Goal: Information Seeking & Learning: Learn about a topic

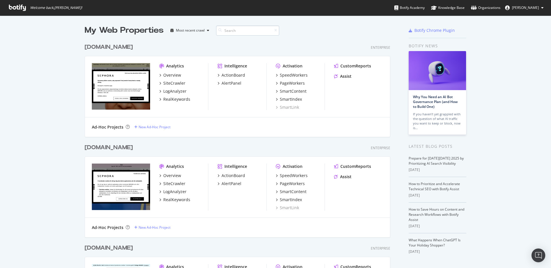
scroll to position [268, 551]
type input "[DOMAIN_NAME]"
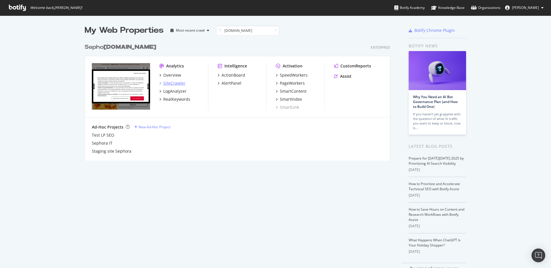
click at [166, 81] on div "SiteCrawler" at bounding box center [174, 83] width 22 height 6
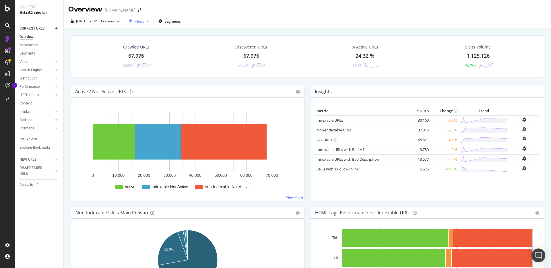
click at [144, 20] on div "Filters" at bounding box center [140, 21] width 10 height 5
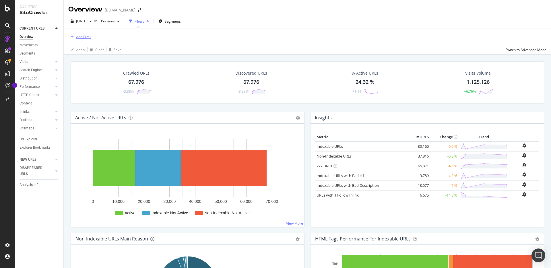
click at [80, 34] on div "Add Filter" at bounding box center [83, 36] width 15 height 5
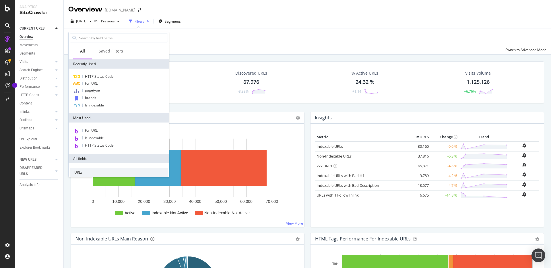
click at [200, 28] on div "Add Filter Apply Clear Save Switch to Advanced Mode" at bounding box center [307, 41] width 487 height 26
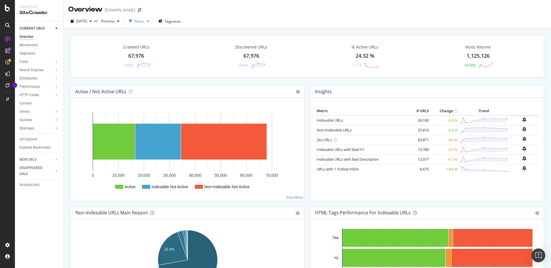
click at [144, 22] on div "Filters" at bounding box center [140, 21] width 10 height 5
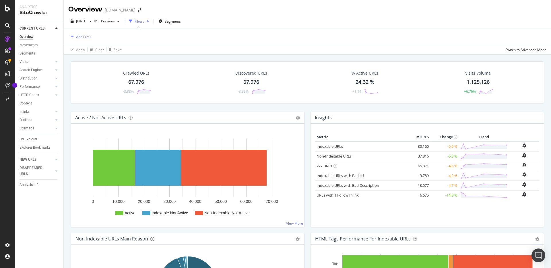
click at [80, 40] on div "Add Filter" at bounding box center [307, 36] width 478 height 16
click at [80, 38] on div "Add Filter" at bounding box center [83, 36] width 15 height 5
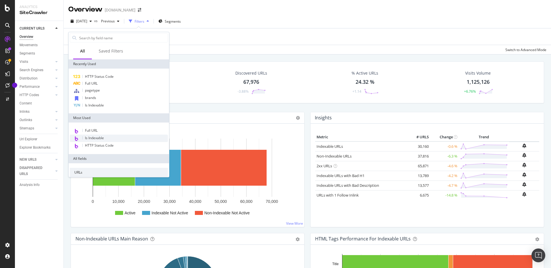
click at [102, 137] on span "Is Indexable" at bounding box center [94, 137] width 19 height 5
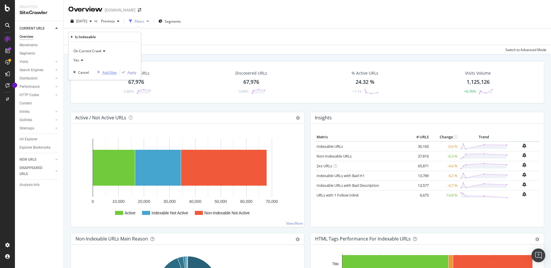
click at [110, 73] on div "Add filter" at bounding box center [109, 72] width 15 height 5
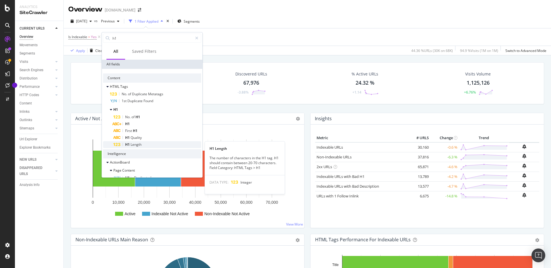
type input "h1"
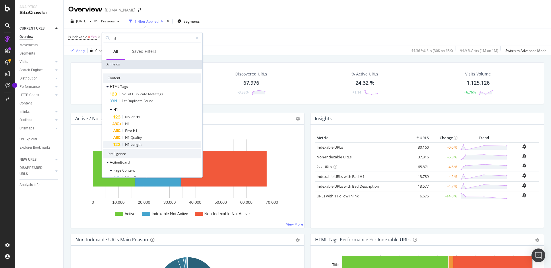
click at [142, 145] on div "H1 Length" at bounding box center [157, 144] width 88 height 7
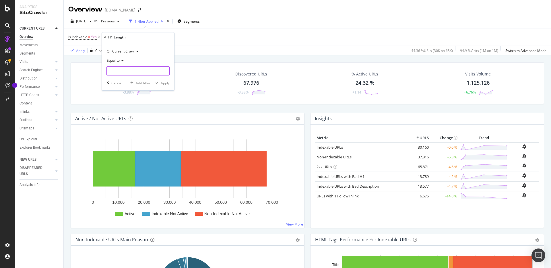
click at [129, 68] on input "number" at bounding box center [137, 70] width 63 height 9
click at [119, 62] on span "Equal to" at bounding box center [113, 60] width 13 height 5
click at [123, 99] on div "Greater than" at bounding box center [138, 101] width 61 height 7
click at [123, 68] on input "number" at bounding box center [137, 70] width 63 height 9
type input "0"
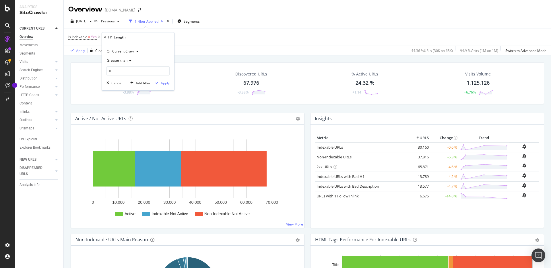
click at [163, 83] on div "Apply" at bounding box center [165, 83] width 9 height 5
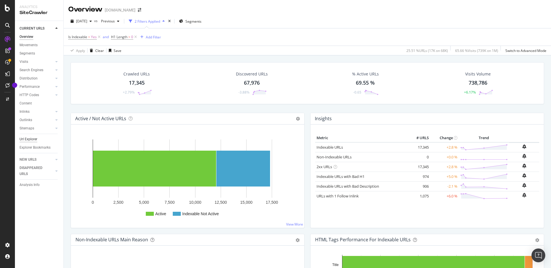
click at [29, 139] on div "Url Explorer" at bounding box center [29, 139] width 18 height 6
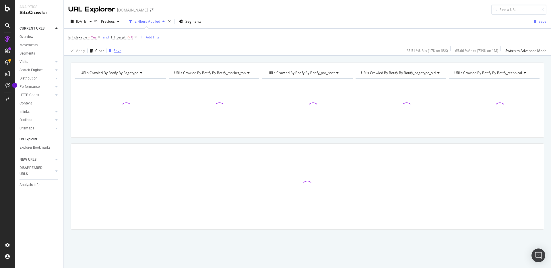
click at [112, 51] on div "button" at bounding box center [109, 50] width 7 height 3
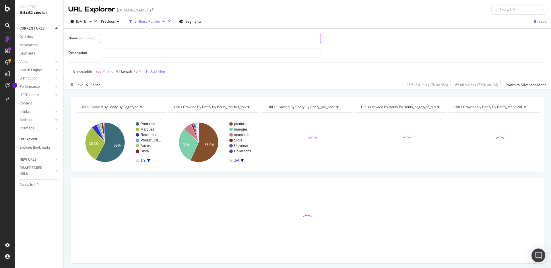
click at [119, 38] on input "text" at bounding box center [210, 38] width 220 height 9
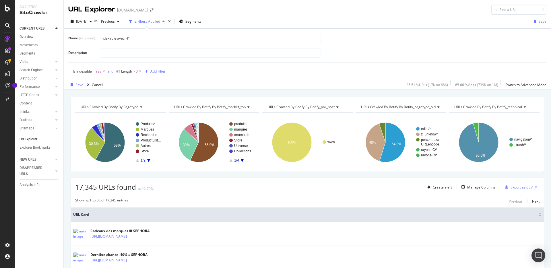
type input "indexable avec H1"
click at [540, 22] on div "Save" at bounding box center [543, 21] width 8 height 5
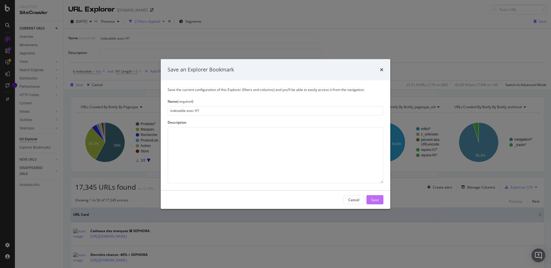
type input "indexable avec H1"
click at [372, 197] on div "Save" at bounding box center [375, 199] width 8 height 5
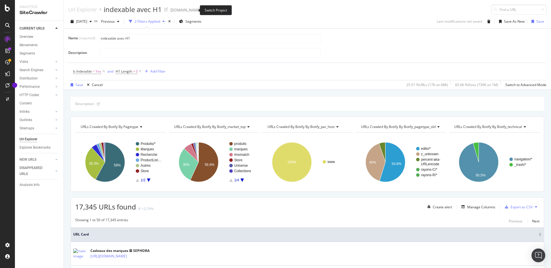
click at [203, 9] on icon "arrow-right-arrow-left" at bounding box center [204, 10] width 3 height 4
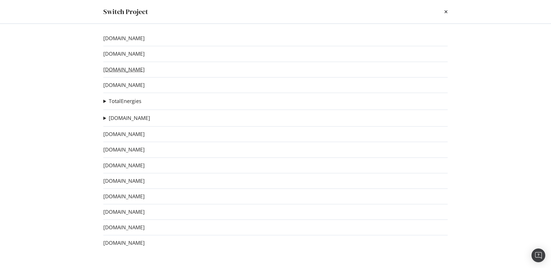
click at [140, 69] on link "[DOMAIN_NAME]" at bounding box center [123, 70] width 41 height 6
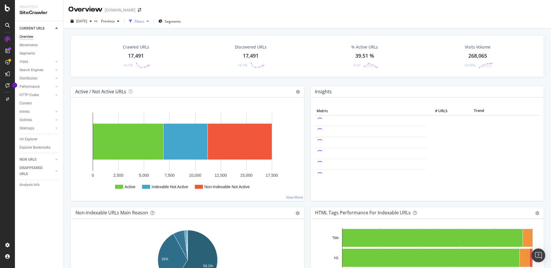
click at [144, 20] on div "Filters" at bounding box center [140, 21] width 10 height 5
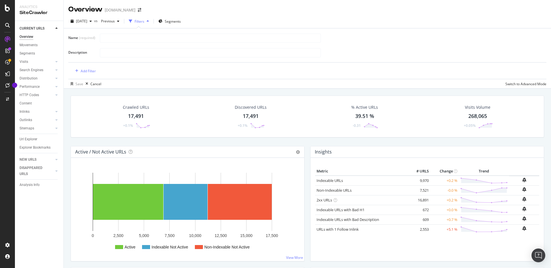
click at [147, 18] on div "Filters" at bounding box center [139, 21] width 25 height 9
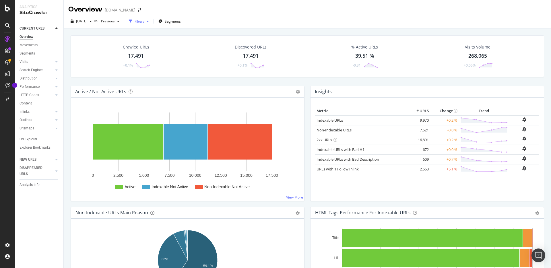
click at [144, 20] on div "Filters" at bounding box center [140, 21] width 10 height 5
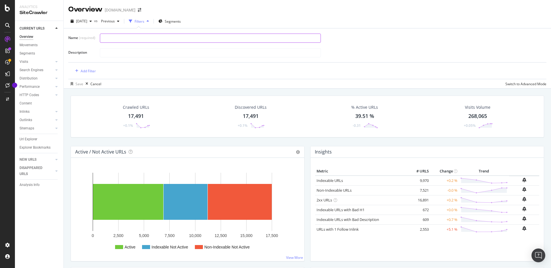
click at [112, 42] on input "text" at bounding box center [210, 38] width 220 height 9
click at [116, 40] on input "text" at bounding box center [210, 38] width 220 height 9
type input "index"
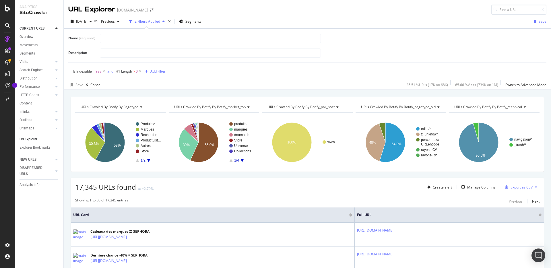
click at [155, 21] on div "2 Filters Applied" at bounding box center [148, 21] width 26 height 5
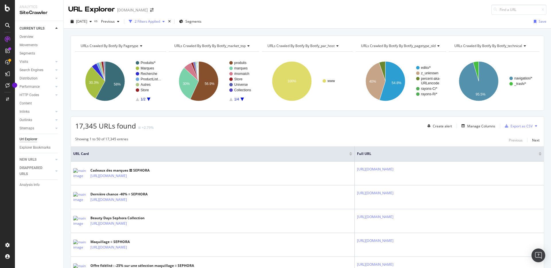
click at [155, 21] on div "2 Filters Applied" at bounding box center [148, 21] width 26 height 5
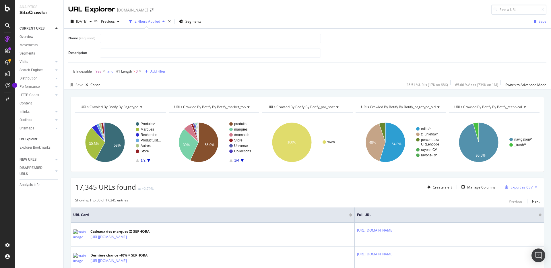
click at [32, 135] on div "Overview Movements Segments Visits Analysis Orphan URLs Search Engines Top Char…" at bounding box center [42, 94] width 44 height 123
click at [32, 138] on div "Url Explorer" at bounding box center [29, 139] width 18 height 6
click at [473, 187] on div "Manage Columns" at bounding box center [481, 187] width 28 height 5
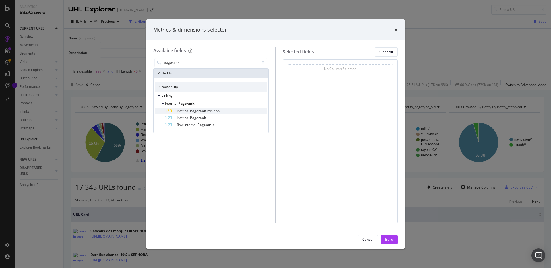
click at [208, 110] on span "Position" at bounding box center [213, 110] width 13 height 5
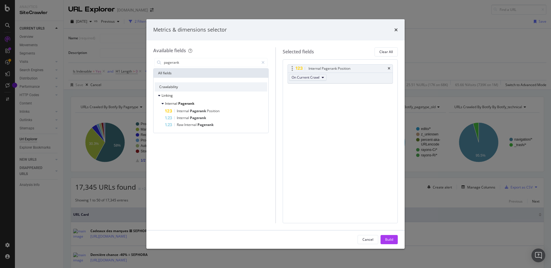
click at [298, 78] on span "On Current Crawl" at bounding box center [306, 77] width 28 height 5
click at [171, 64] on input "pagerank" at bounding box center [211, 62] width 96 height 9
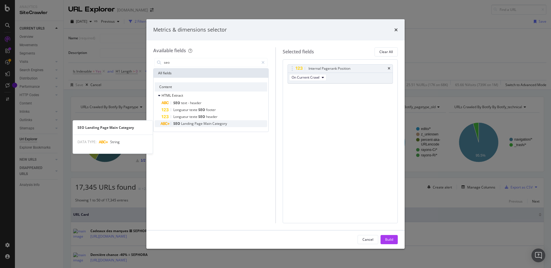
click at [185, 124] on span "Landing" at bounding box center [187, 123] width 13 height 5
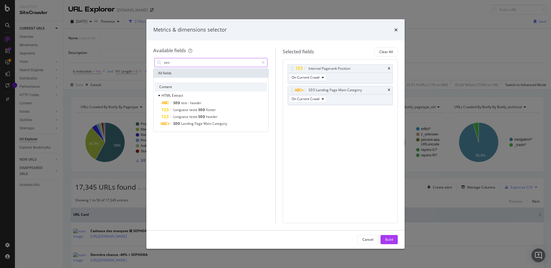
click at [177, 63] on input "seo" at bounding box center [211, 62] width 96 height 9
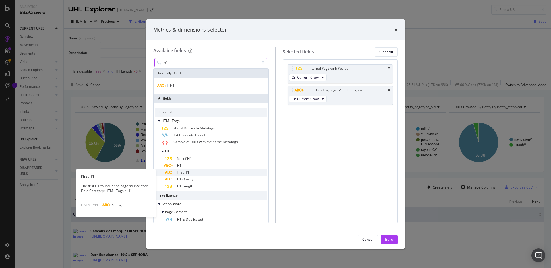
type input "h1"
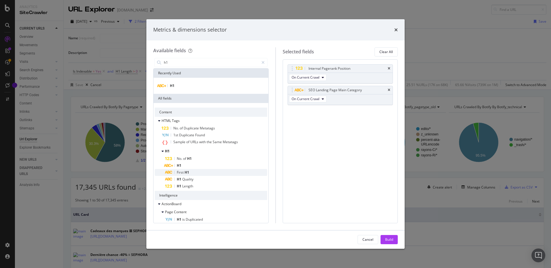
click at [187, 172] on span "H1" at bounding box center [187, 172] width 5 height 5
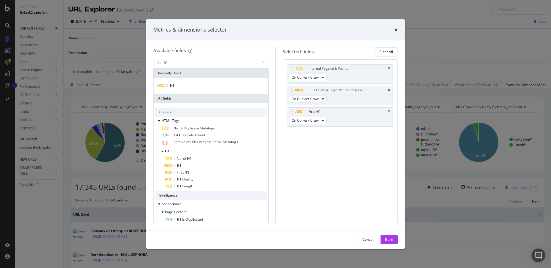
click at [327, 180] on div "Internal Pagerank Position On Current Crawl SEO Landing Page Main Category On C…" at bounding box center [340, 141] width 115 height 164
click at [387, 237] on div "Build" at bounding box center [389, 239] width 8 height 5
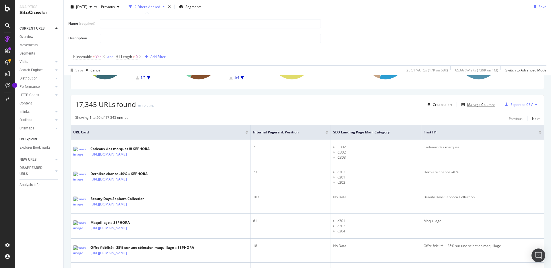
scroll to position [149, 0]
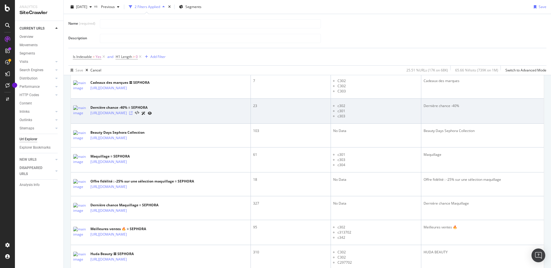
click at [133, 112] on icon at bounding box center [130, 112] width 3 height 3
drag, startPoint x: 88, startPoint y: 106, endPoint x: 200, endPoint y: 115, distance: 112.3
click at [200, 115] on div "Dernière chance -40% ≡ SEPHORA [URL][DOMAIN_NAME]" at bounding box center [160, 110] width 175 height 14
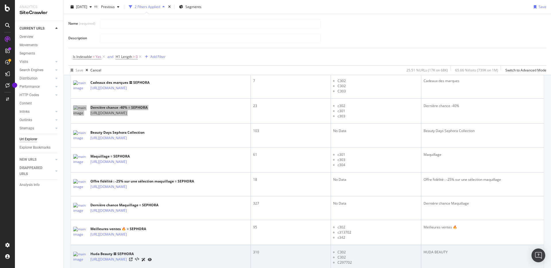
scroll to position [0, 0]
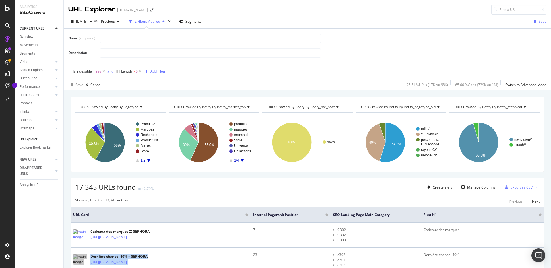
click at [517, 189] on div "Export as CSV" at bounding box center [522, 187] width 22 height 5
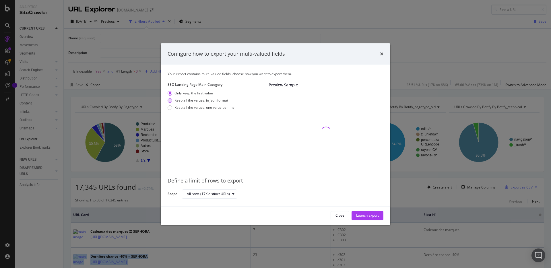
click at [193, 100] on div "Keep all the values, in json format" at bounding box center [201, 100] width 54 height 5
click at [337, 216] on div "Close" at bounding box center [339, 215] width 9 height 5
